Goal: Transaction & Acquisition: Purchase product/service

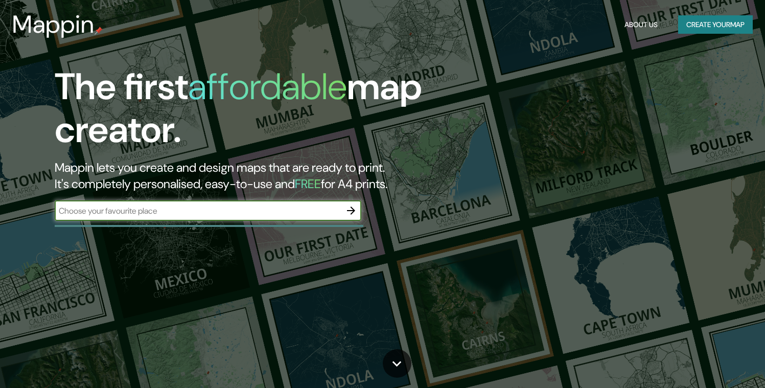
click at [212, 212] on input "text" at bounding box center [198, 211] width 286 height 12
type input "s"
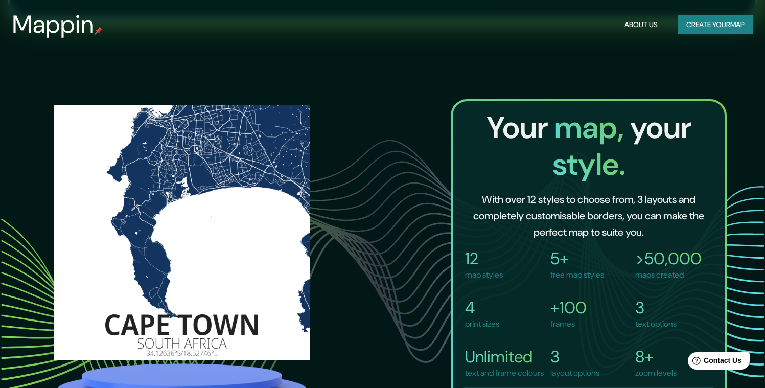
scroll to position [661, 0]
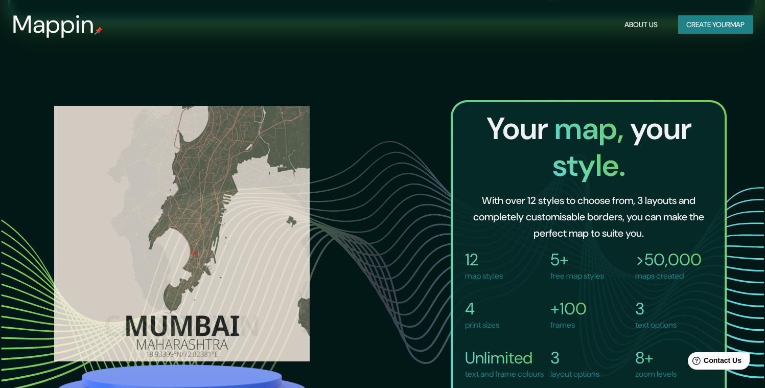
type input "[GEOGRAPHIC_DATA]"
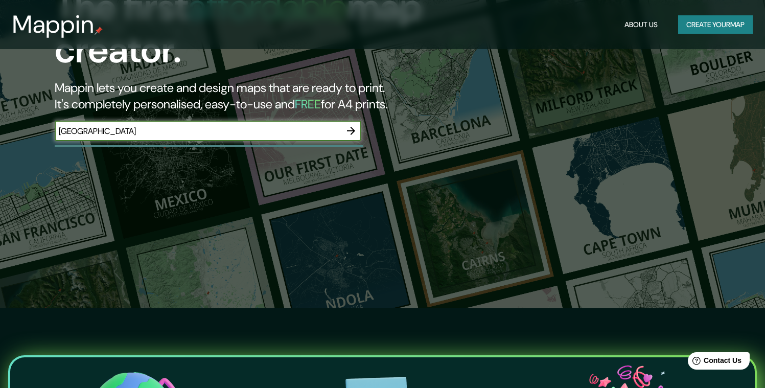
scroll to position [0, 0]
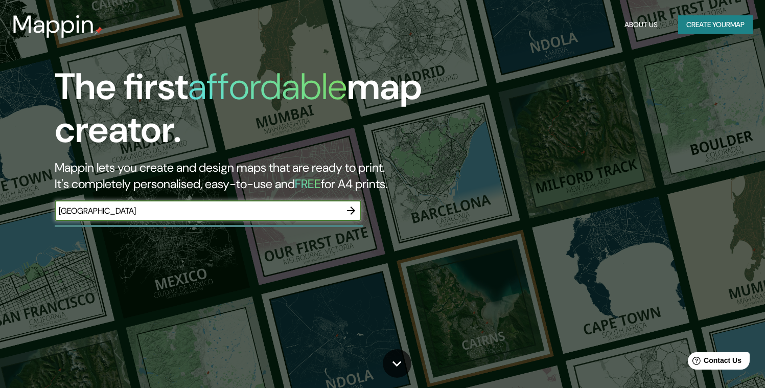
click at [256, 206] on input "[GEOGRAPHIC_DATA]" at bounding box center [198, 211] width 286 height 12
click at [349, 211] on icon "button" at bounding box center [351, 211] width 12 height 12
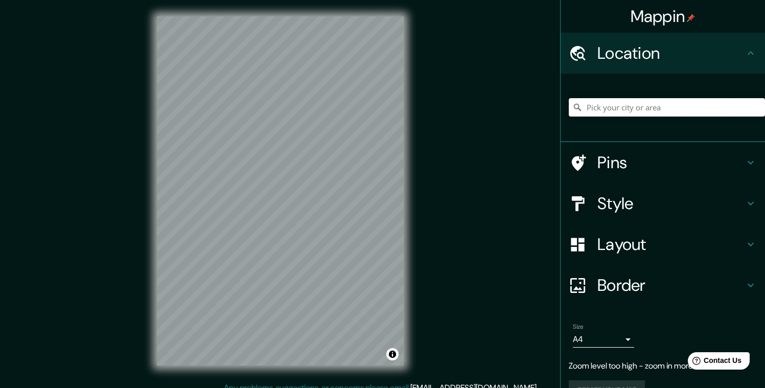
click at [608, 106] on input "Pick your city or area" at bounding box center [667, 107] width 196 height 18
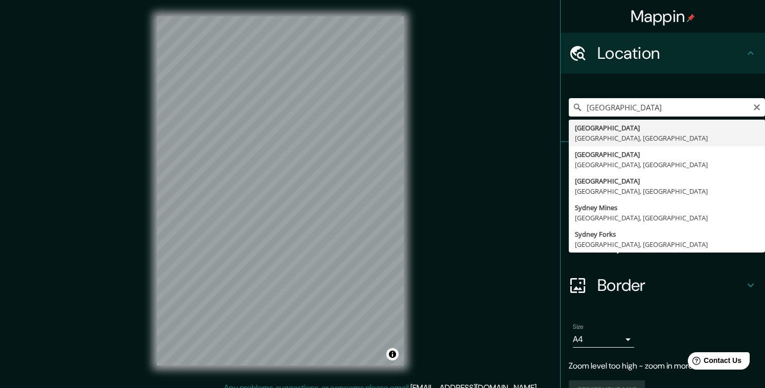
type input "[GEOGRAPHIC_DATA], [GEOGRAPHIC_DATA], [GEOGRAPHIC_DATA]"
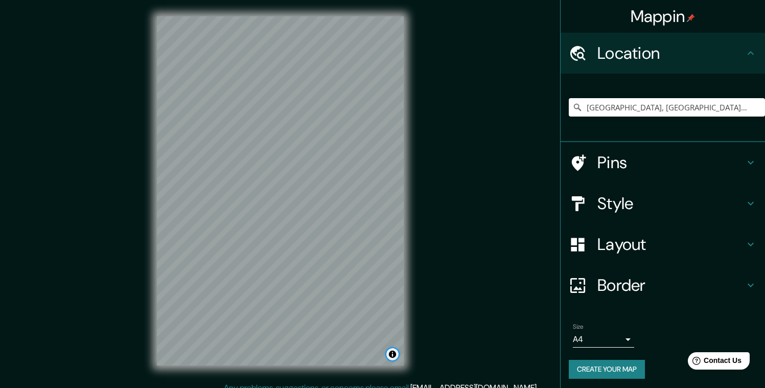
click at [394, 355] on button "Toggle attribution" at bounding box center [393, 354] width 12 height 12
click at [613, 164] on h4 "Pins" at bounding box center [671, 162] width 147 height 20
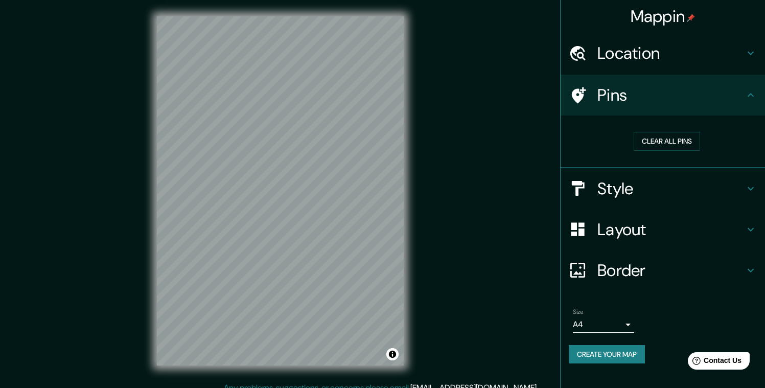
click at [645, 179] on h4 "Style" at bounding box center [671, 188] width 147 height 20
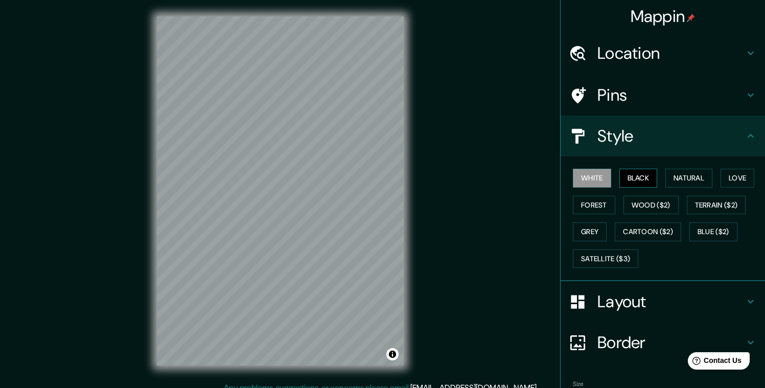
click at [639, 176] on button "Black" at bounding box center [639, 178] width 38 height 19
click at [640, 204] on button "Wood ($2)" at bounding box center [651, 205] width 55 height 19
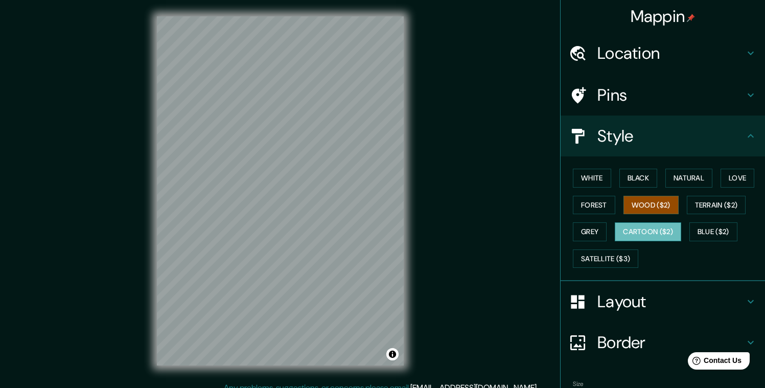
click at [636, 232] on button "Cartoon ($2)" at bounding box center [648, 231] width 66 height 19
click at [587, 232] on button "Grey" at bounding box center [590, 231] width 34 height 19
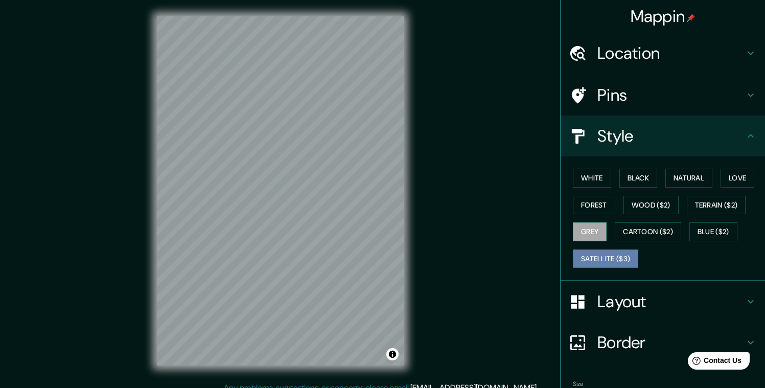
click at [594, 254] on button "Satellite ($3)" at bounding box center [605, 259] width 65 height 19
click at [424, 135] on div "Mappin Location [GEOGRAPHIC_DATA], [GEOGRAPHIC_DATA], [GEOGRAPHIC_DATA] Pins St…" at bounding box center [382, 199] width 765 height 398
